Goal: Communication & Community: Share content

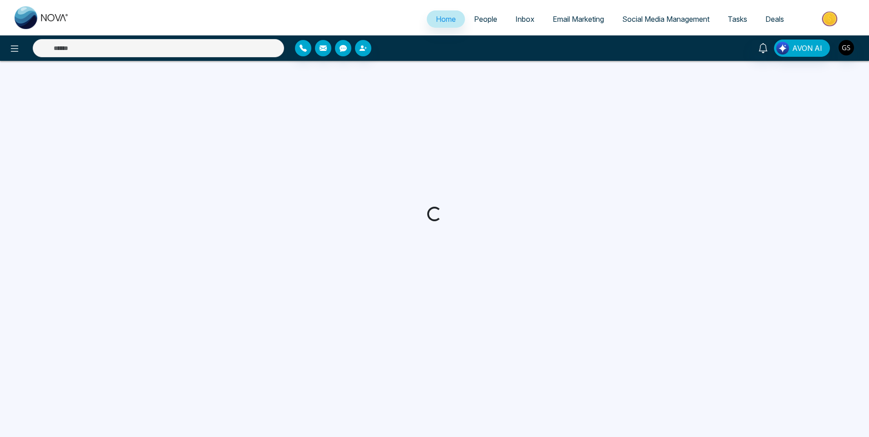
select select "*"
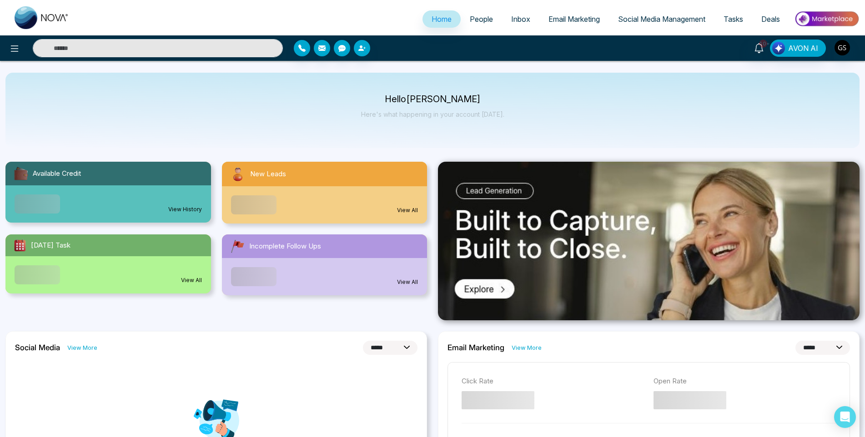
click at [479, 25] on link "People" at bounding box center [481, 18] width 41 height 17
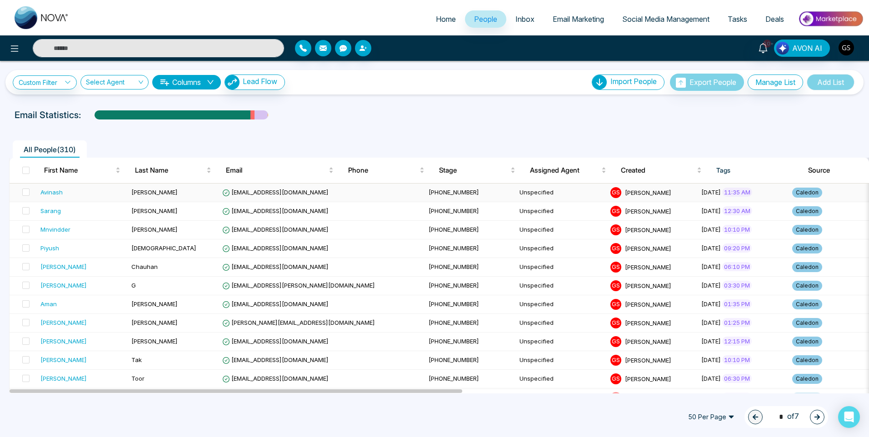
click at [298, 192] on span "[EMAIL_ADDRESS][DOMAIN_NAME]" at bounding box center [275, 192] width 106 height 7
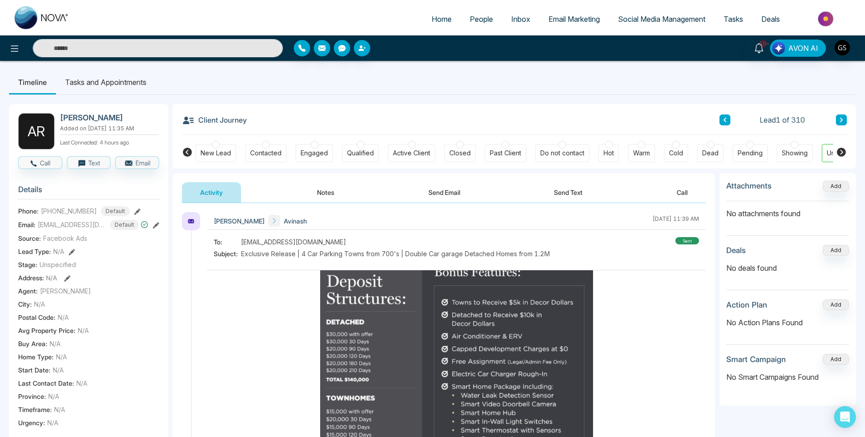
scroll to position [1455, 0]
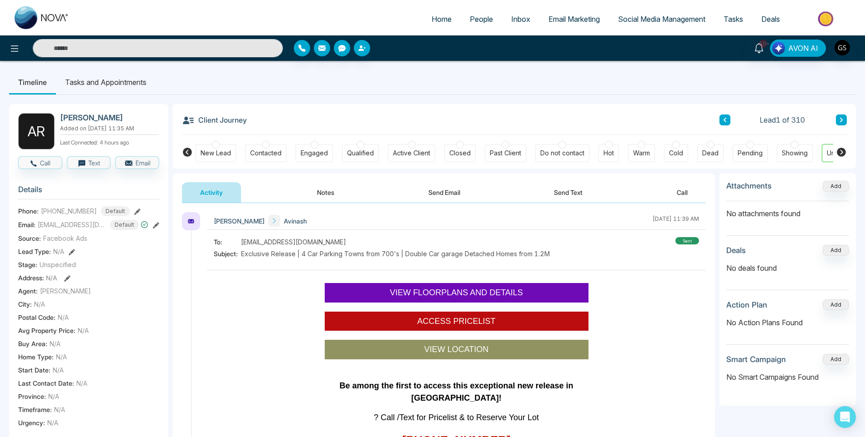
click at [410, 291] on span "VIEW FLOORPLANS AND DETAILS" at bounding box center [456, 292] width 133 height 9
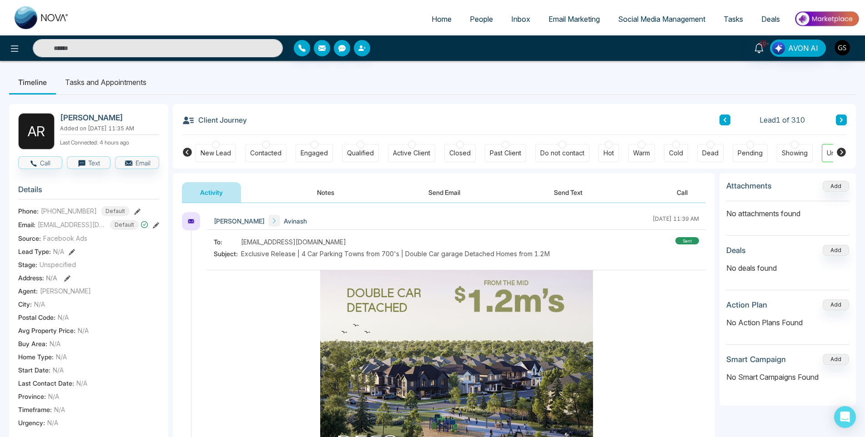
scroll to position [0, 0]
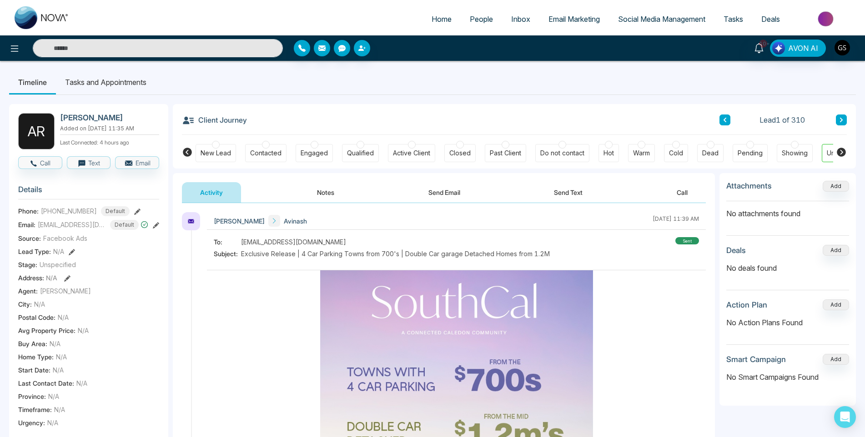
click at [420, 196] on button "Send Email" at bounding box center [444, 192] width 68 height 20
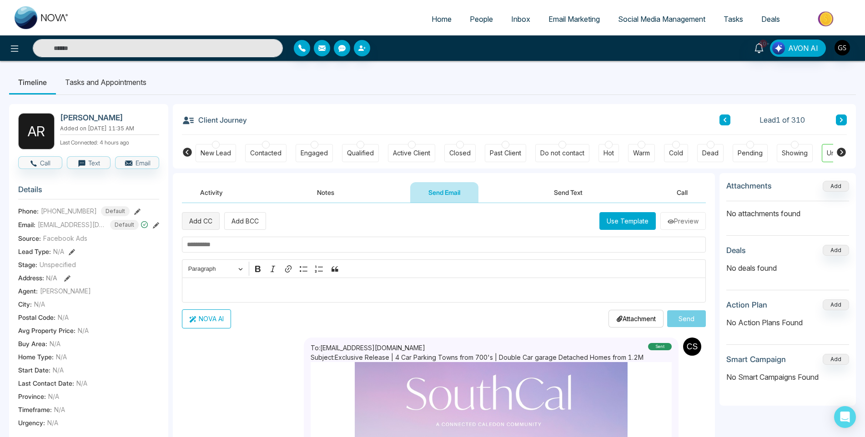
click at [205, 227] on button "Add CC" at bounding box center [201, 221] width 38 height 18
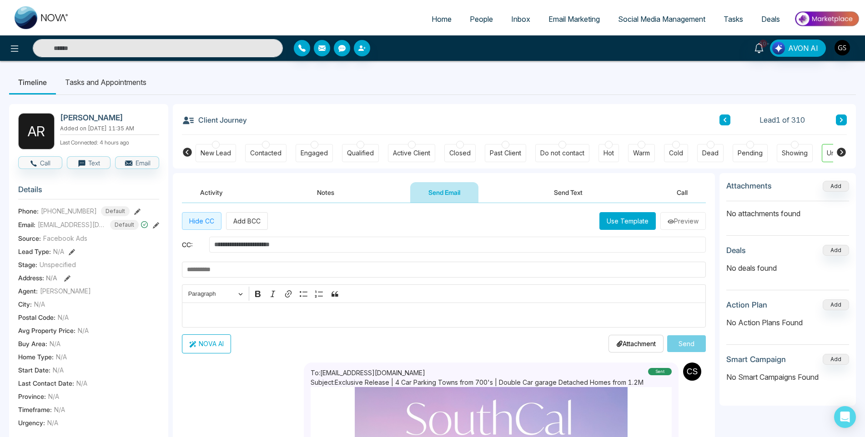
click at [233, 242] on input "text" at bounding box center [457, 245] width 496 height 16
type input "**********"
click at [245, 271] on input "text" at bounding box center [444, 270] width 524 height 16
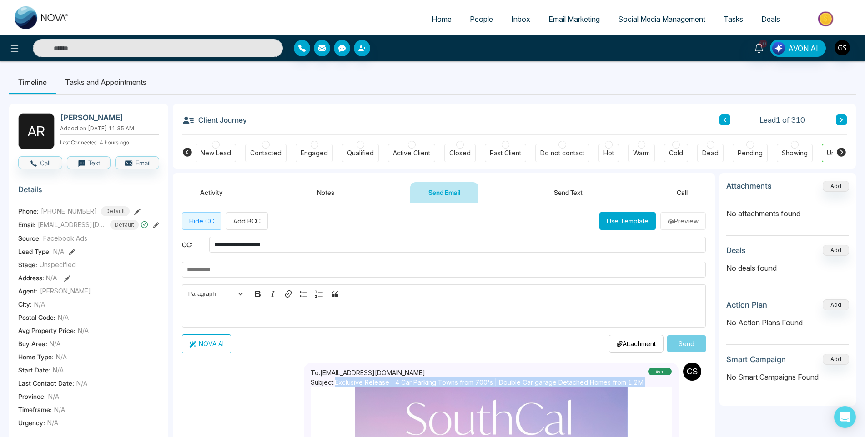
drag, startPoint x: 330, startPoint y: 382, endPoint x: 650, endPoint y: 386, distance: 320.6
click at [650, 386] on div "To: [EMAIL_ADDRESS][DOMAIN_NAME] Subject: Exclusive Release | 4 Car Parking Tow…" at bounding box center [491, 377] width 361 height 19
drag, startPoint x: 650, startPoint y: 386, endPoint x: 633, endPoint y: 386, distance: 17.3
copy p "Exclusive Release | 4 Car Parking Towns from 700's | Double Car garage Detached…"
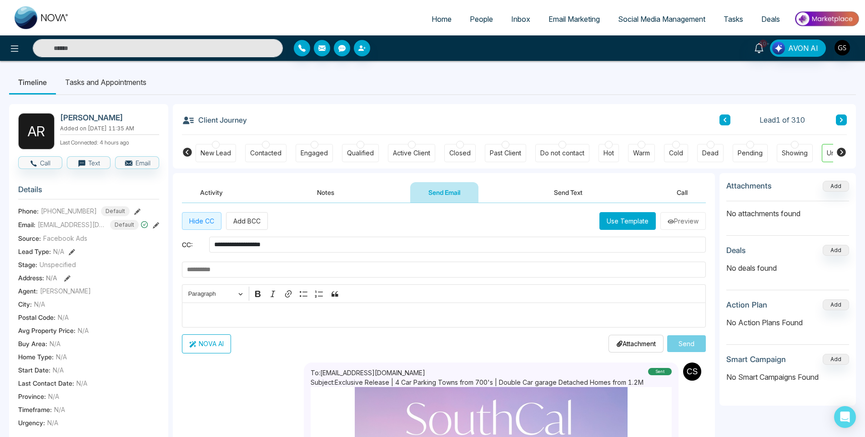
paste input "**********"
type input "**********"
click at [421, 332] on div "**********" at bounding box center [444, 282] width 524 height 141
click at [422, 319] on p "Editor editing area: main" at bounding box center [444, 315] width 514 height 11
click at [626, 221] on button "Use Template" at bounding box center [627, 221] width 56 height 18
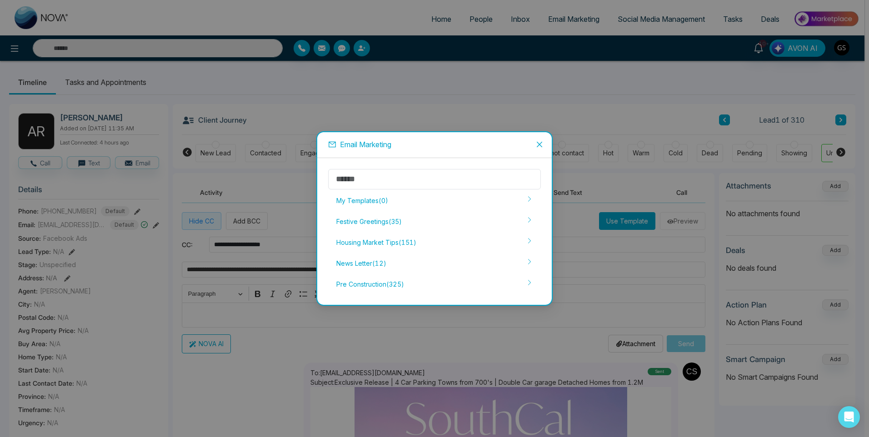
click at [543, 144] on icon "close" at bounding box center [539, 144] width 7 height 7
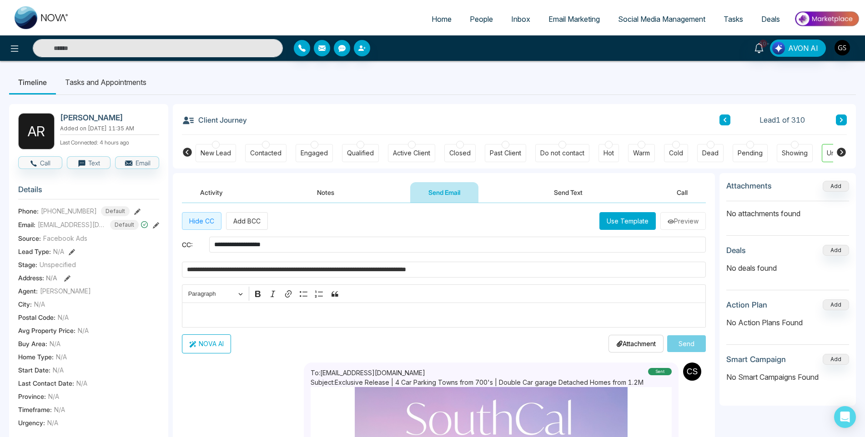
click at [284, 313] on p "Editor editing area: main" at bounding box center [444, 315] width 514 height 11
click at [693, 342] on button "Send" at bounding box center [686, 344] width 39 height 17
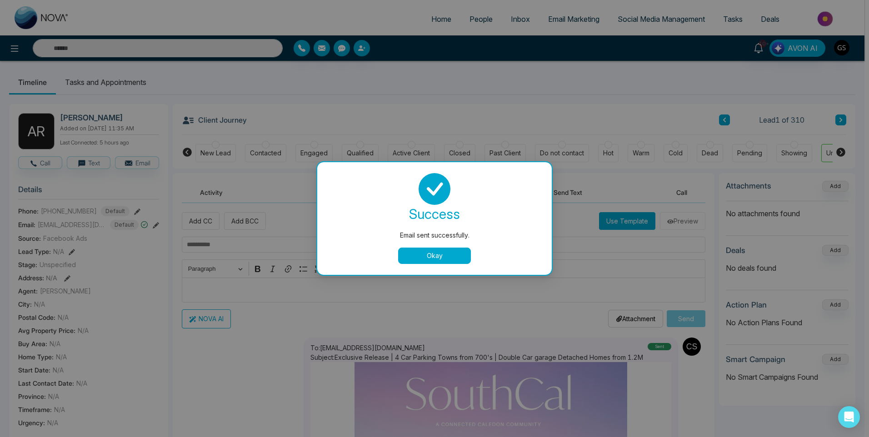
click at [448, 257] on button "Okay" at bounding box center [434, 256] width 73 height 16
